Goal: Navigation & Orientation: Find specific page/section

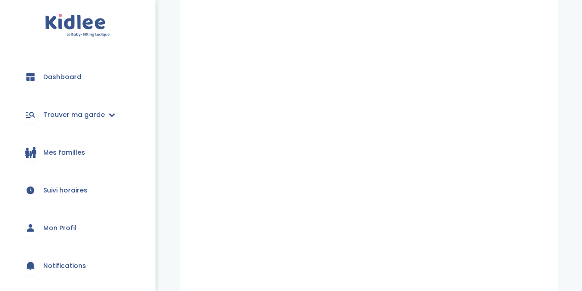
scroll to position [384, 0]
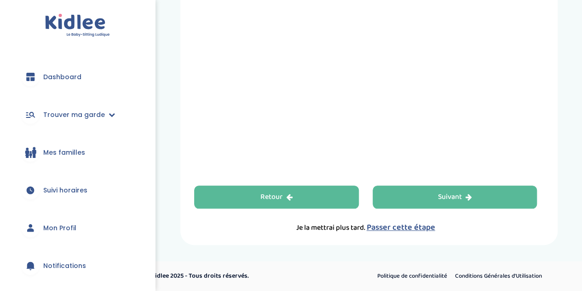
click at [277, 195] on div "Retour" at bounding box center [276, 197] width 32 height 11
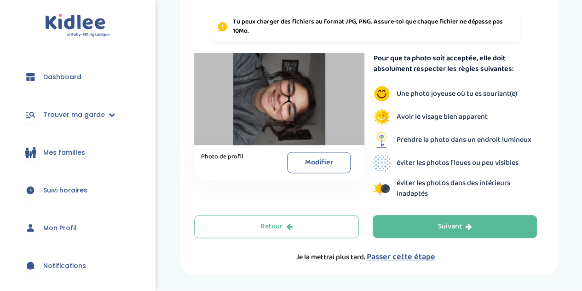
scroll to position [197, 0]
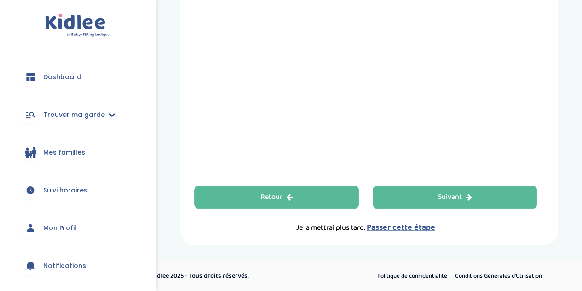
click at [283, 195] on div "Retour" at bounding box center [276, 197] width 32 height 11
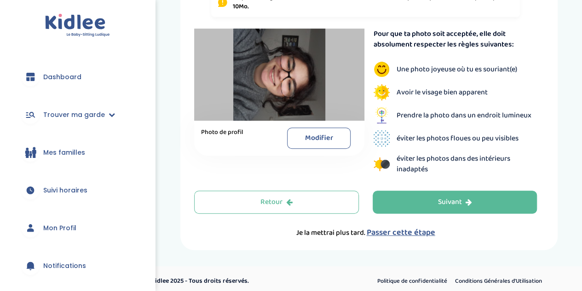
scroll to position [225, 0]
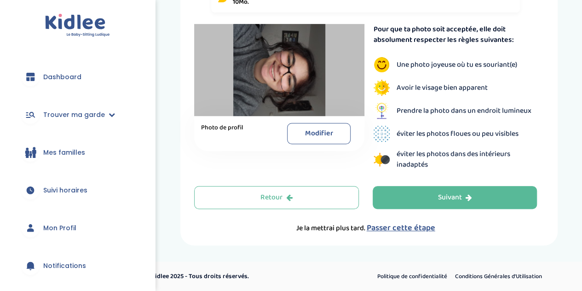
click at [313, 138] on button "Modifier" at bounding box center [318, 133] width 63 height 21
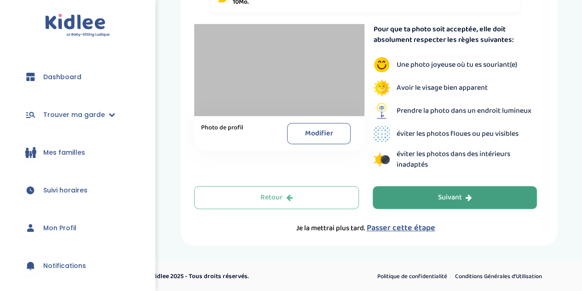
click at [445, 195] on div "Suivant" at bounding box center [454, 197] width 34 height 11
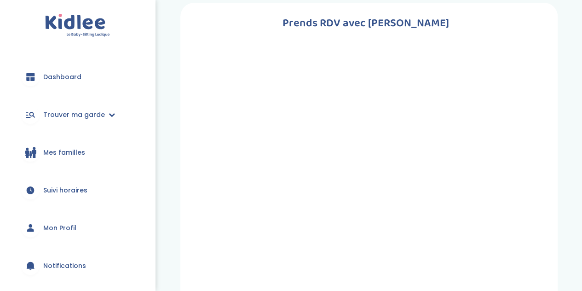
scroll to position [0, 0]
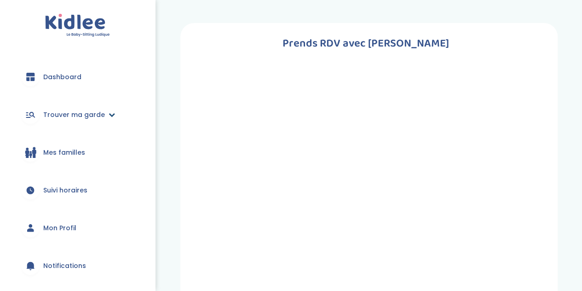
click at [109, 112] on icon at bounding box center [112, 114] width 6 height 6
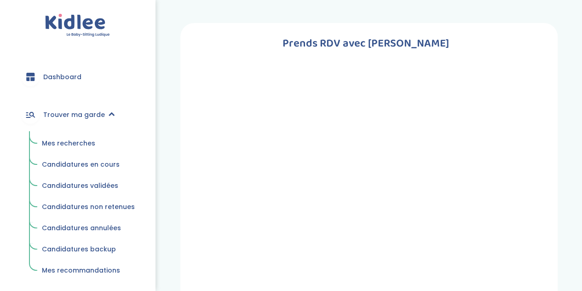
click at [82, 141] on span "Mes recherches" at bounding box center [68, 142] width 53 height 9
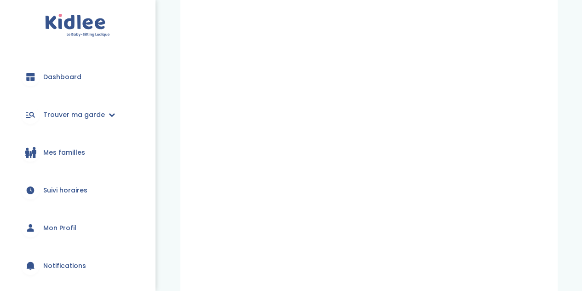
scroll to position [384, 0]
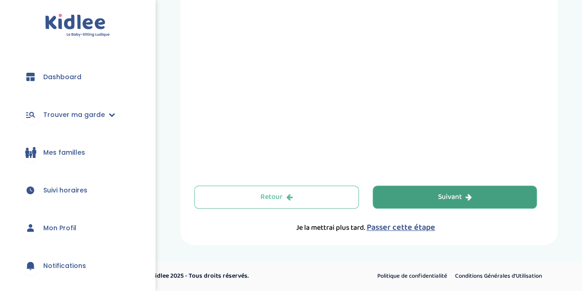
click at [424, 200] on button "Suivant" at bounding box center [455, 196] width 165 height 23
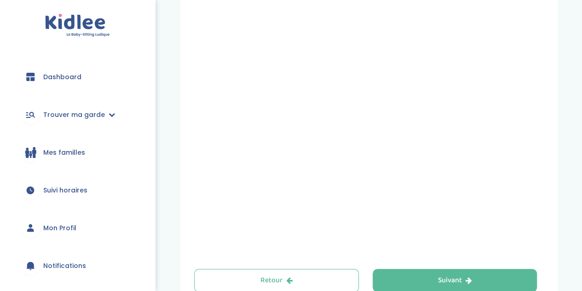
scroll to position [384, 0]
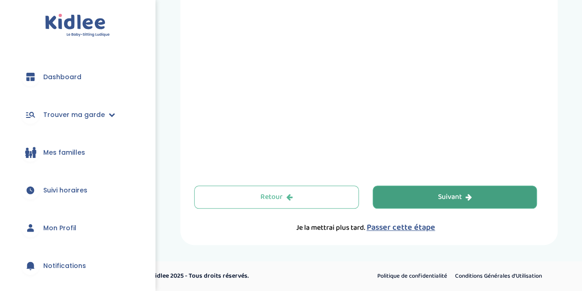
click at [468, 200] on icon "button" at bounding box center [468, 196] width 6 height 7
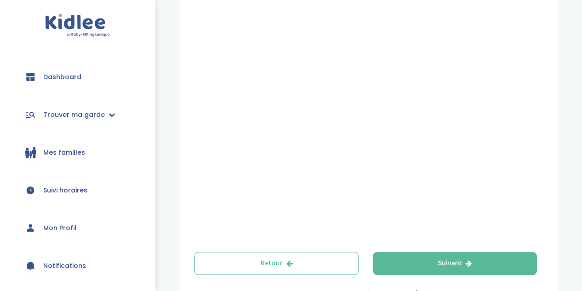
scroll to position [384, 0]
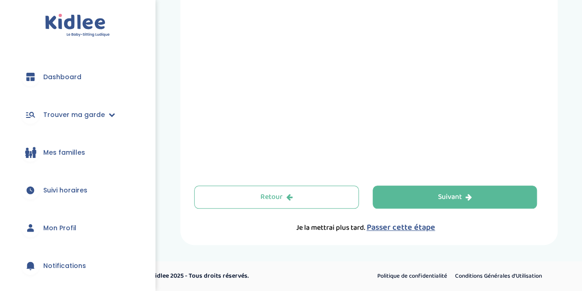
click at [56, 230] on span "Mon Profil" at bounding box center [59, 228] width 33 height 10
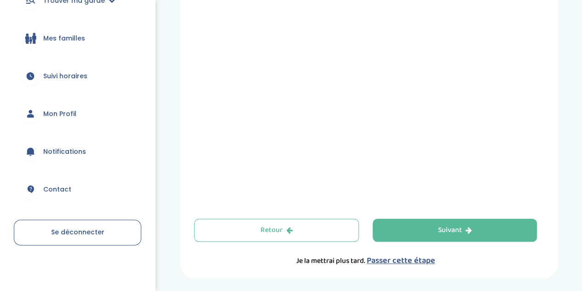
scroll to position [384, 0]
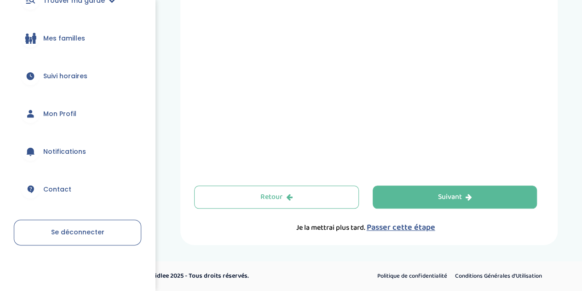
click at [382, 227] on span "Passer cette étape" at bounding box center [401, 227] width 69 height 13
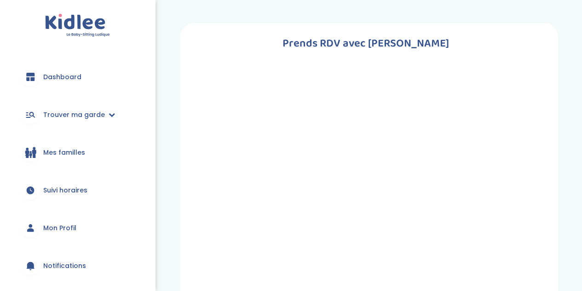
click at [75, 34] on img at bounding box center [77, 25] width 65 height 23
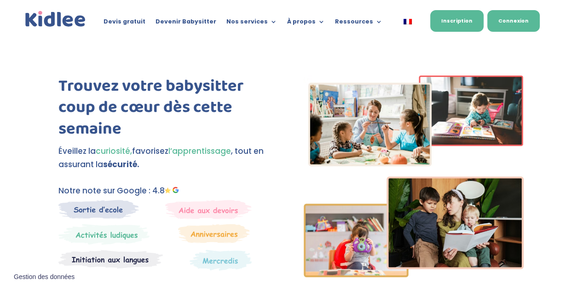
click at [507, 25] on link "Connexion" at bounding box center [513, 21] width 52 height 22
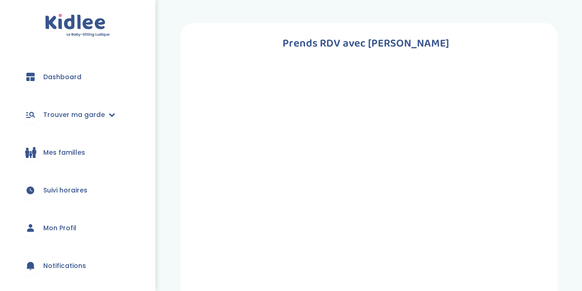
click at [358, 42] on h1 "Prends RDV avec [PERSON_NAME]" at bounding box center [365, 43] width 343 height 18
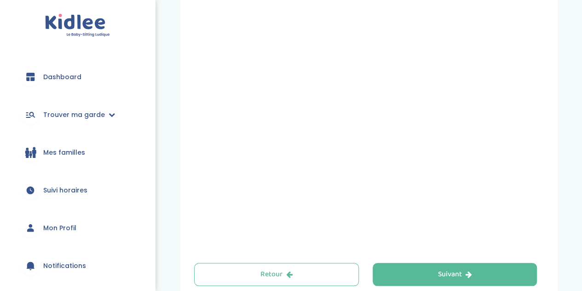
scroll to position [384, 0]
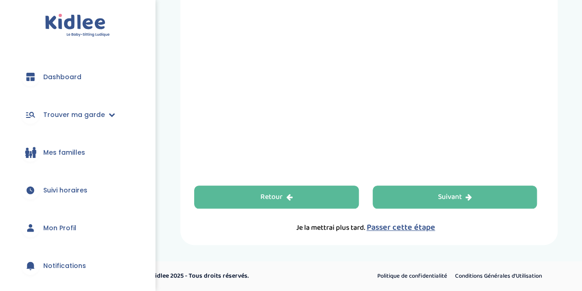
click at [329, 199] on button "Retour" at bounding box center [276, 196] width 165 height 23
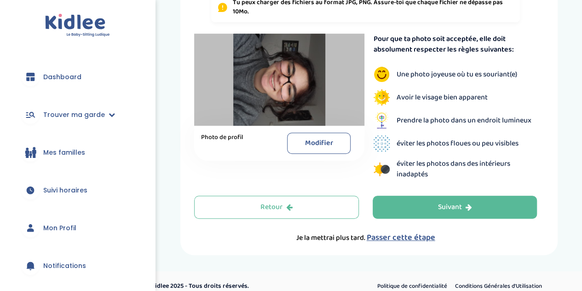
scroll to position [225, 0]
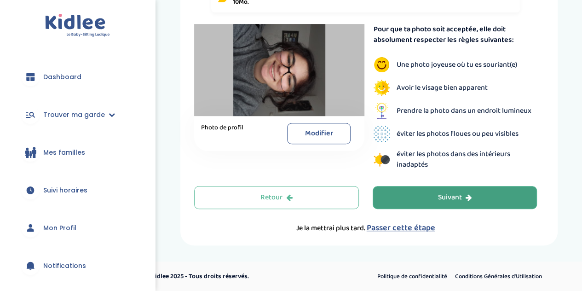
click at [470, 190] on button "Suivant" at bounding box center [455, 197] width 165 height 23
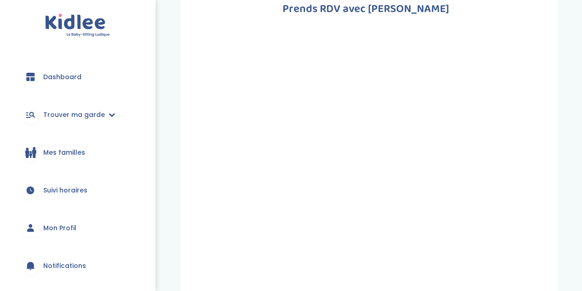
scroll to position [0, 0]
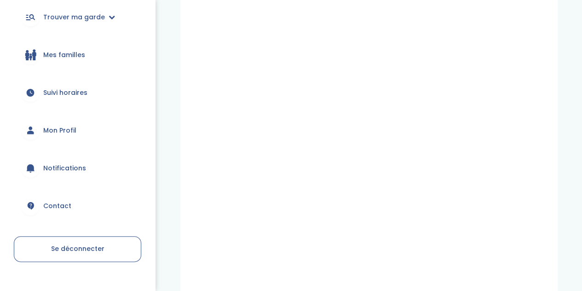
scroll to position [91, 0]
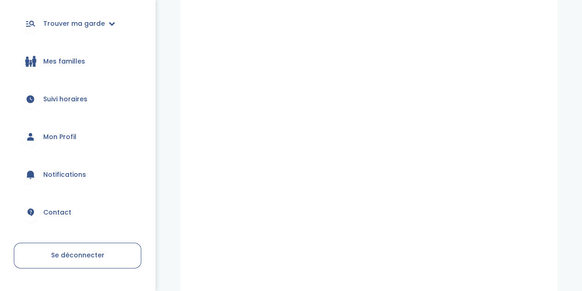
click at [65, 136] on span "Mon Profil" at bounding box center [59, 137] width 33 height 10
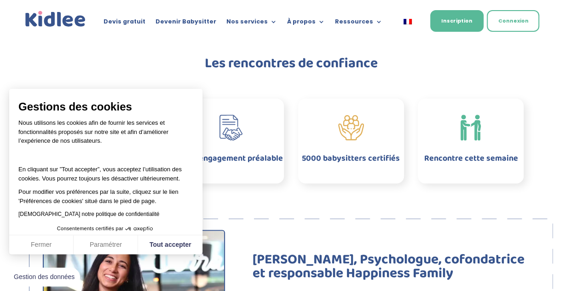
scroll to position [491, 0]
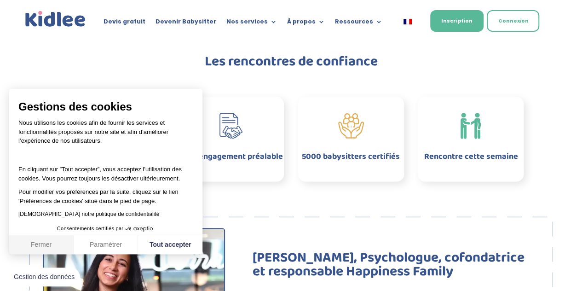
click at [57, 247] on button "Fermer" at bounding box center [41, 244] width 64 height 19
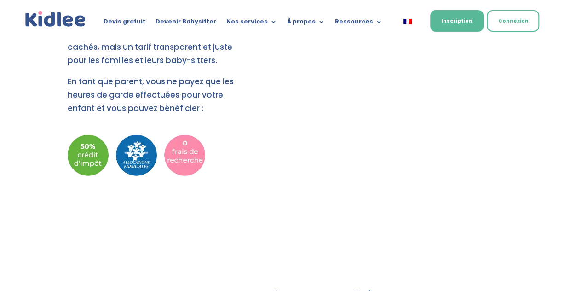
scroll to position [1024, 0]
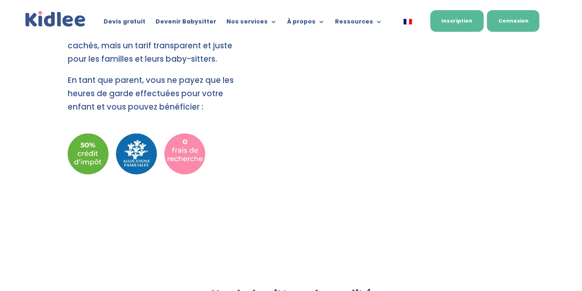
click at [518, 15] on link "Connexion" at bounding box center [513, 21] width 52 height 22
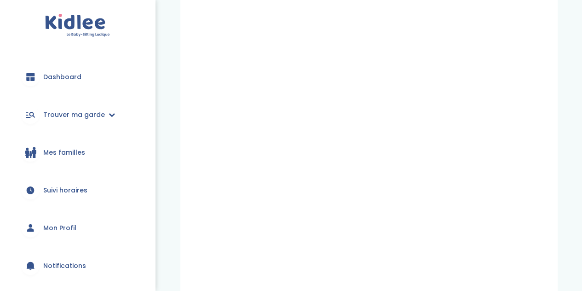
scroll to position [384, 0]
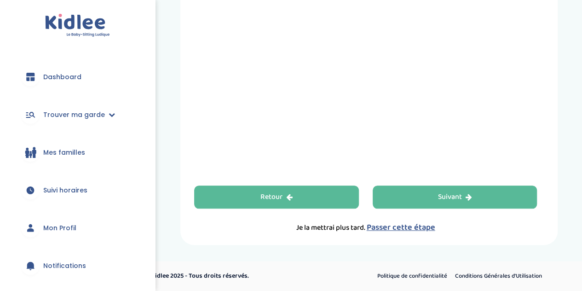
click at [292, 193] on icon "button" at bounding box center [289, 196] width 6 height 7
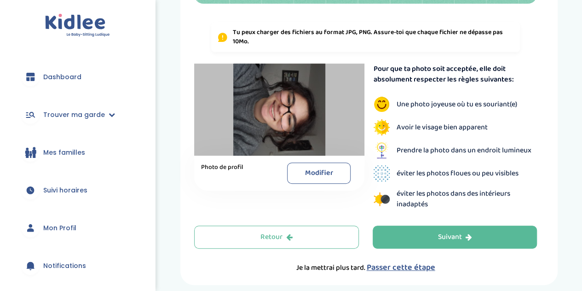
scroll to position [186, 0]
click at [315, 166] on button "Modifier" at bounding box center [318, 172] width 63 height 21
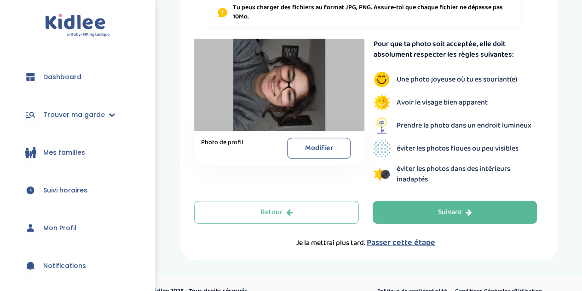
scroll to position [211, 0]
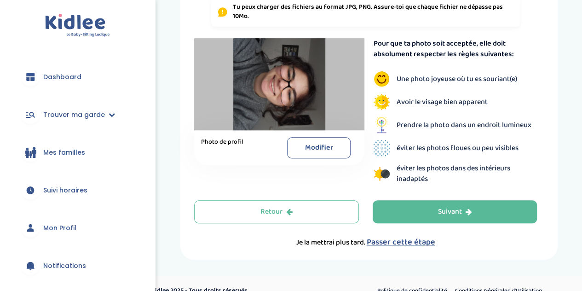
click at [300, 150] on button "Modifier" at bounding box center [318, 147] width 63 height 21
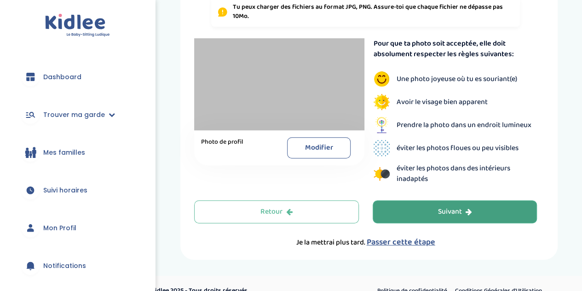
click at [402, 221] on button "Suivant" at bounding box center [455, 211] width 165 height 23
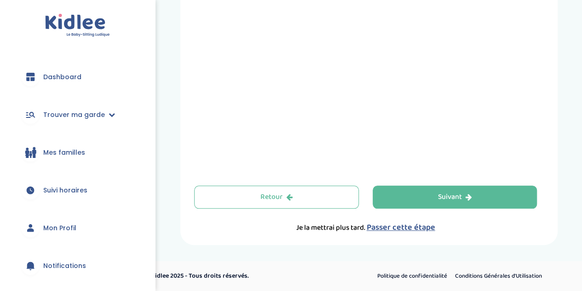
scroll to position [382, 0]
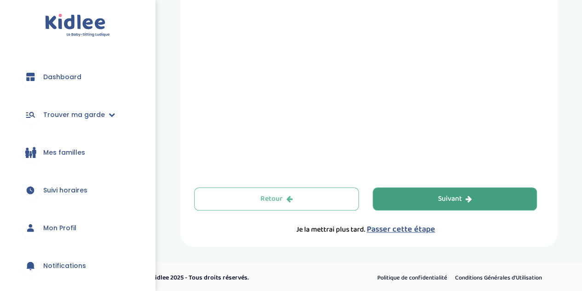
click at [416, 201] on button "Suivant" at bounding box center [455, 198] width 165 height 23
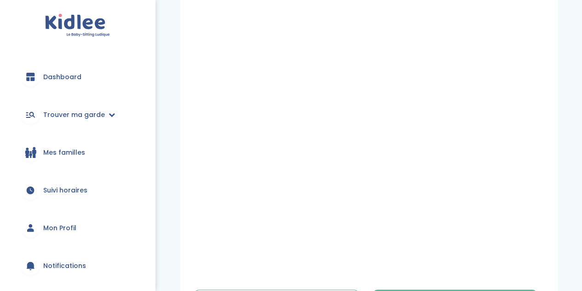
scroll to position [384, 0]
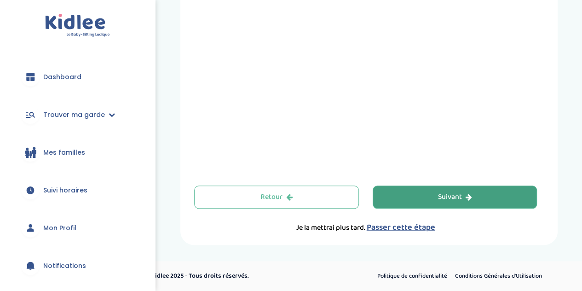
click at [444, 193] on div "Suivant" at bounding box center [454, 197] width 34 height 11
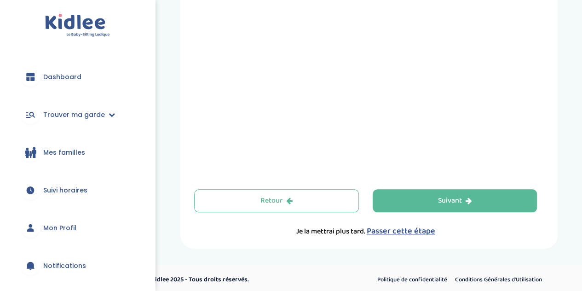
scroll to position [384, 0]
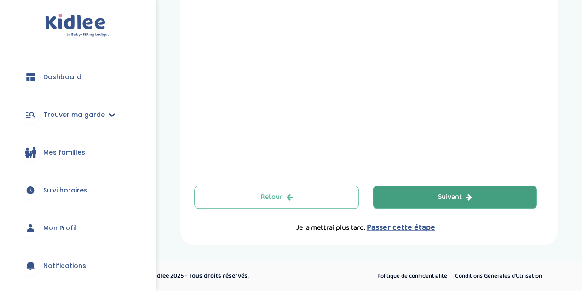
click at [450, 199] on div "Suivant" at bounding box center [454, 197] width 34 height 11
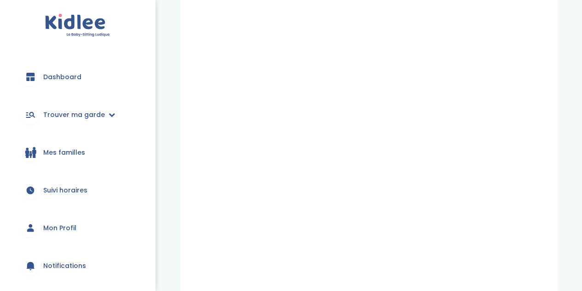
scroll to position [384, 0]
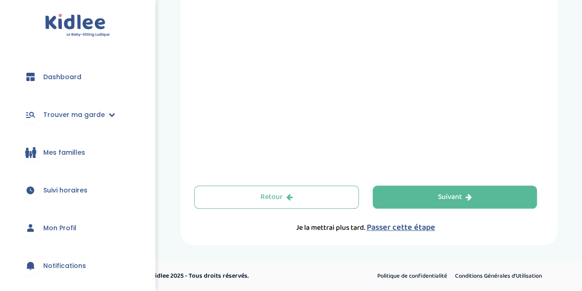
click at [450, 199] on div "Suivant" at bounding box center [454, 197] width 34 height 11
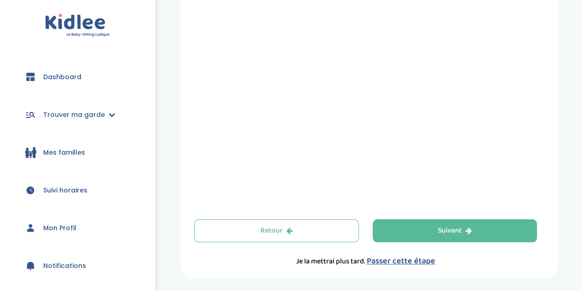
scroll to position [361, 0]
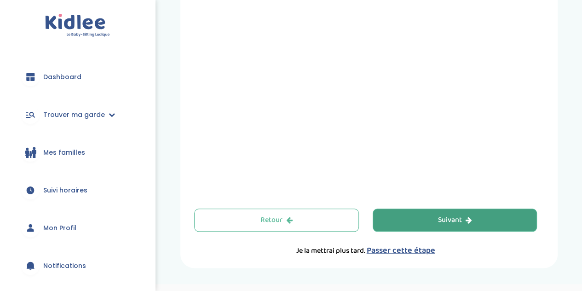
click at [453, 222] on div "Suivant" at bounding box center [454, 220] width 34 height 11
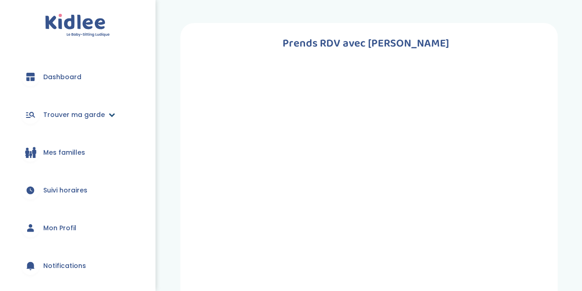
click at [111, 116] on icon at bounding box center [112, 114] width 6 height 6
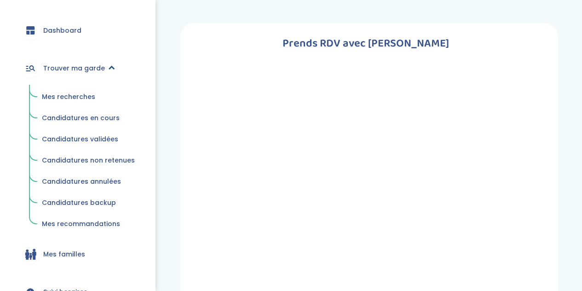
scroll to position [47, 0]
click at [104, 226] on span "Mes recommandations" at bounding box center [81, 222] width 78 height 9
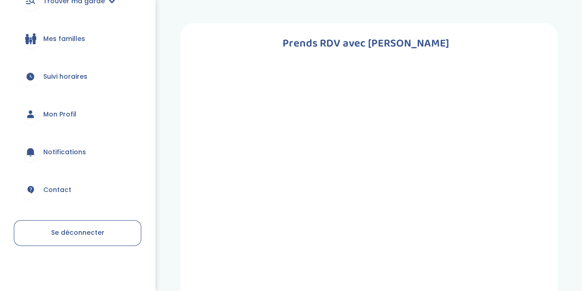
scroll to position [114, 0]
click at [33, 114] on icon at bounding box center [31, 113] width 10 height 9
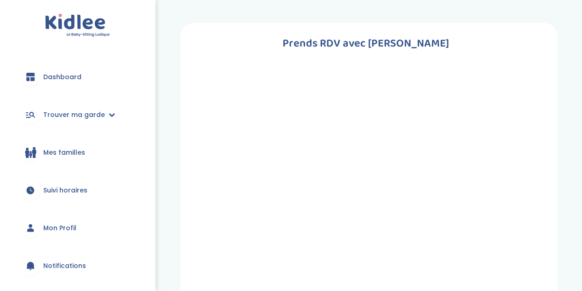
drag, startPoint x: 164, startPoint y: 0, endPoint x: 260, endPoint y: 144, distance: 173.1
click at [260, 144] on div at bounding box center [365, 293] width 343 height 483
click at [85, 25] on img at bounding box center [77, 25] width 65 height 23
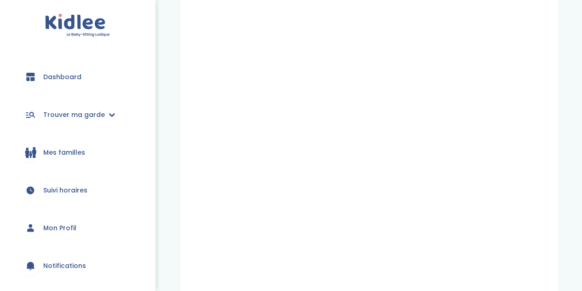
click at [59, 75] on span "Dashboard" at bounding box center [62, 77] width 38 height 10
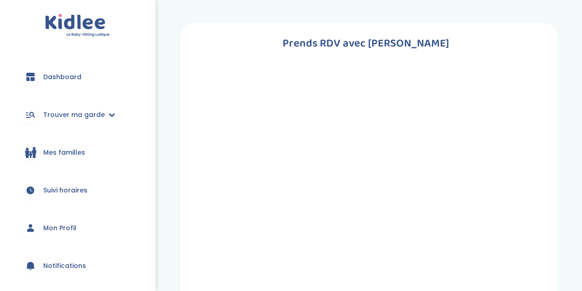
click at [74, 74] on span "Dashboard" at bounding box center [62, 77] width 38 height 10
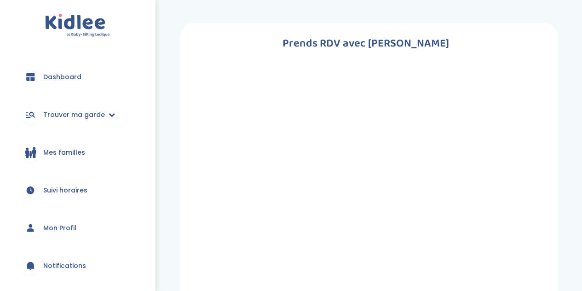
click at [74, 74] on span "Dashboard" at bounding box center [62, 77] width 38 height 10
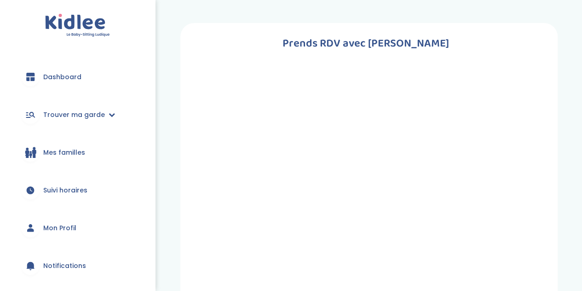
click at [74, 74] on span "Dashboard" at bounding box center [62, 77] width 38 height 10
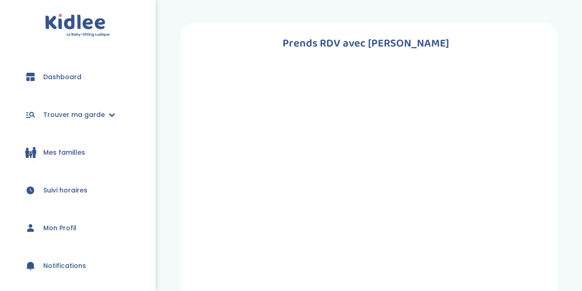
click at [74, 74] on span "Dashboard" at bounding box center [62, 77] width 38 height 10
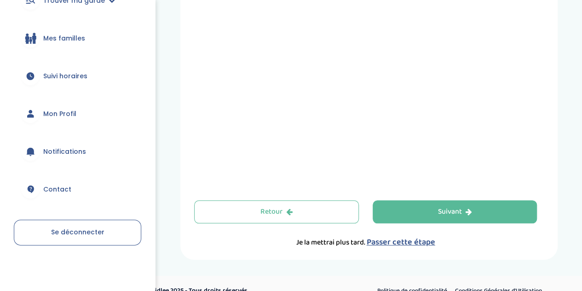
scroll to position [384, 0]
